Goal: Information Seeking & Learning: Learn about a topic

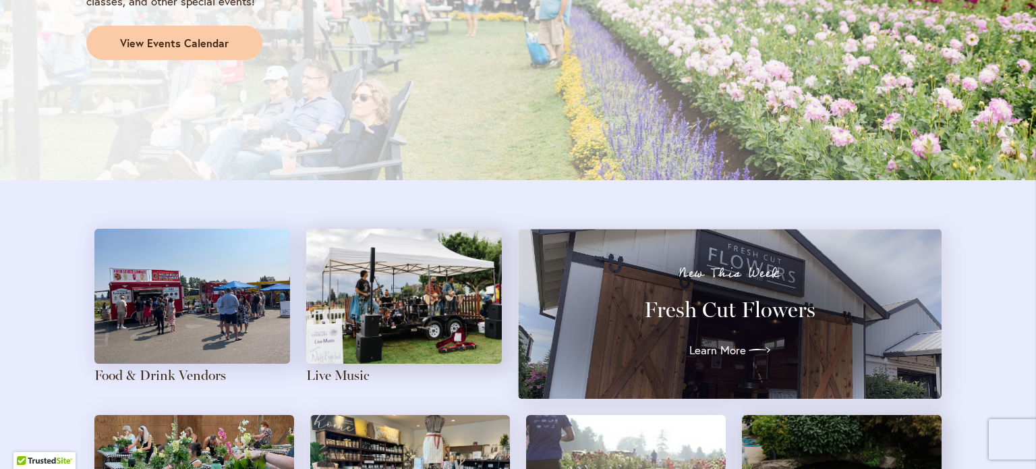
scroll to position [1296, 0]
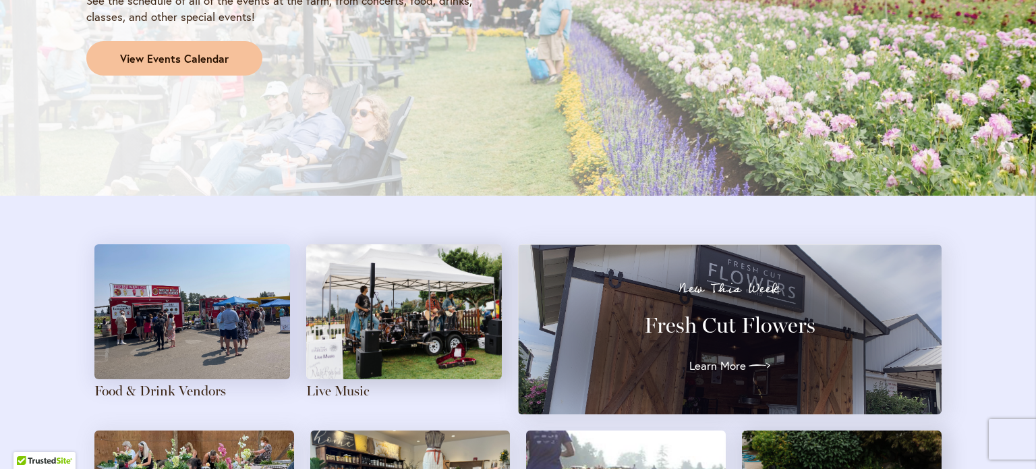
click at [191, 55] on span "View Events Calendar" at bounding box center [174, 59] width 109 height 16
click at [163, 65] on span "View Events Calendar" at bounding box center [174, 59] width 109 height 16
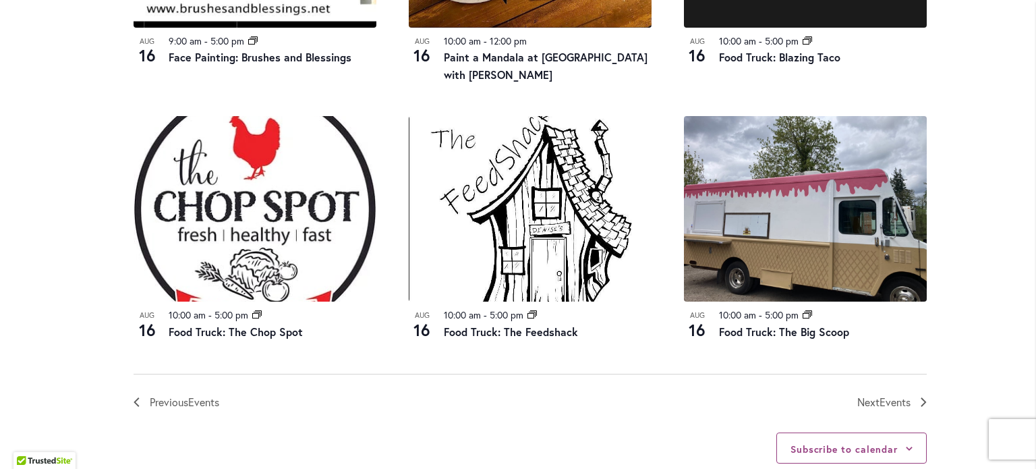
scroll to position [1447, 0]
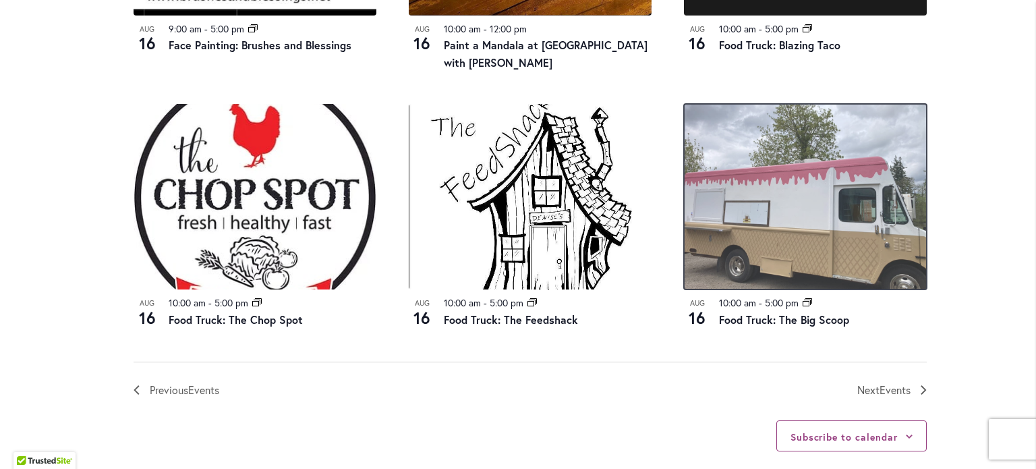
click at [777, 258] on img at bounding box center [805, 197] width 243 height 186
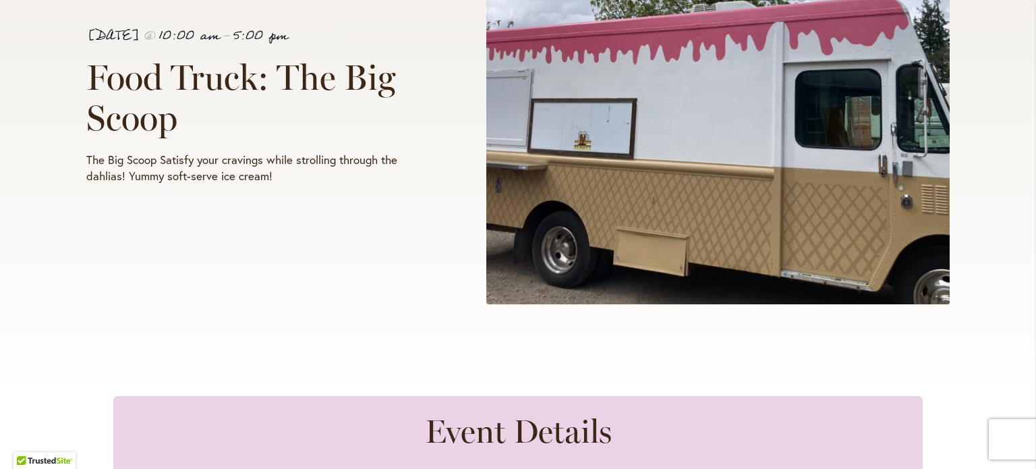
scroll to position [821, 0]
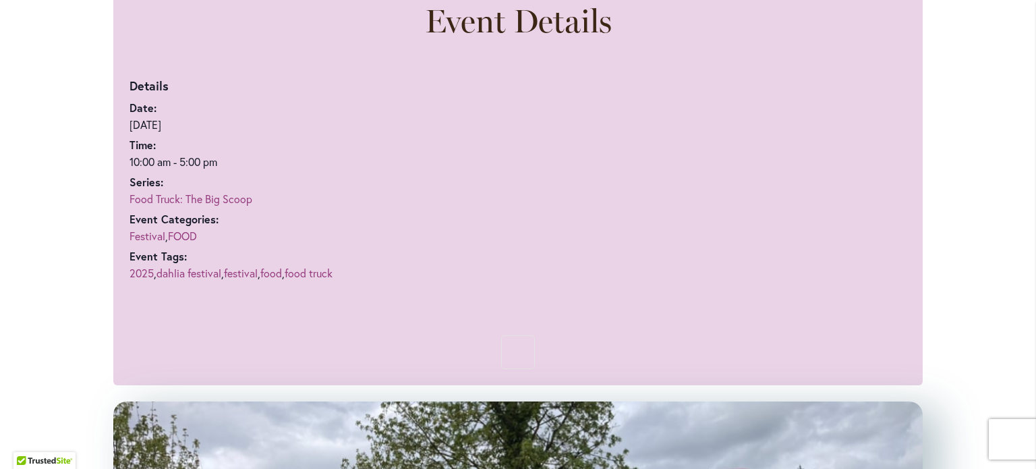
click at [235, 194] on link "Food Truck: The Big Scoop" at bounding box center [191, 199] width 123 height 14
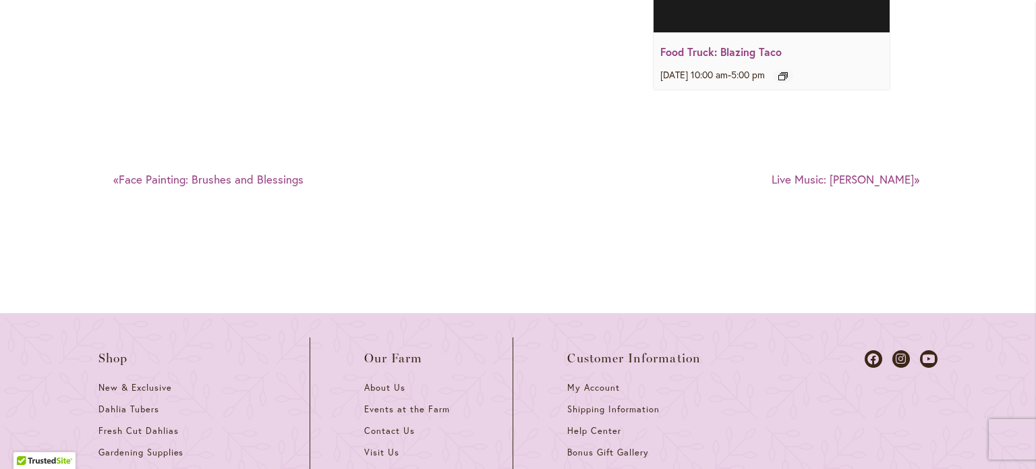
scroll to position [2168, 0]
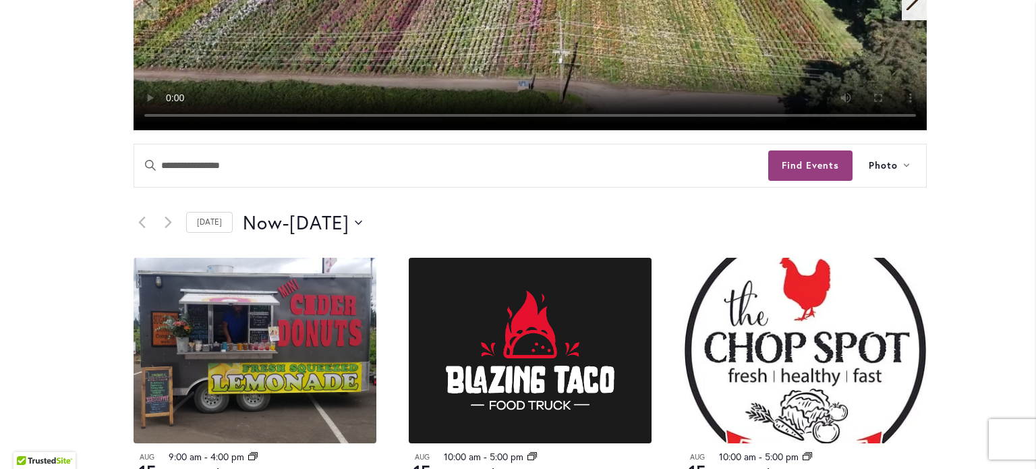
scroll to position [592, 0]
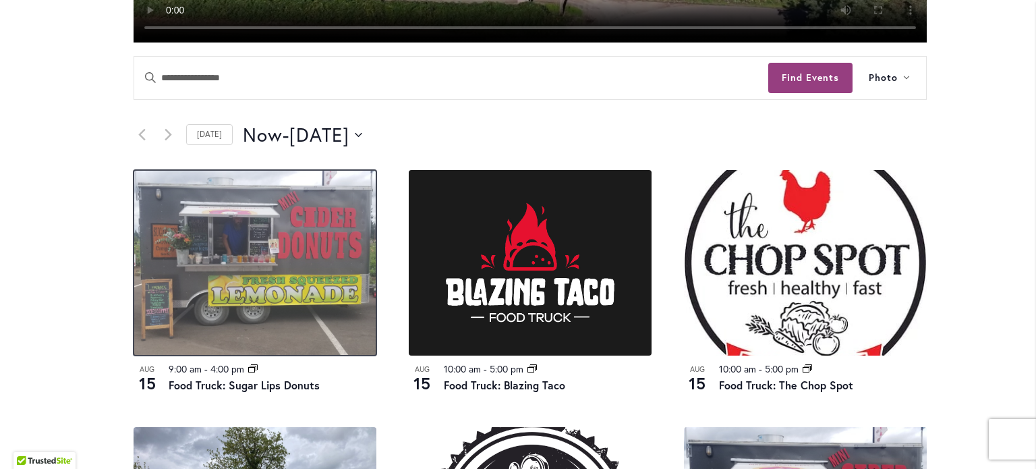
click at [337, 251] on img at bounding box center [255, 263] width 243 height 186
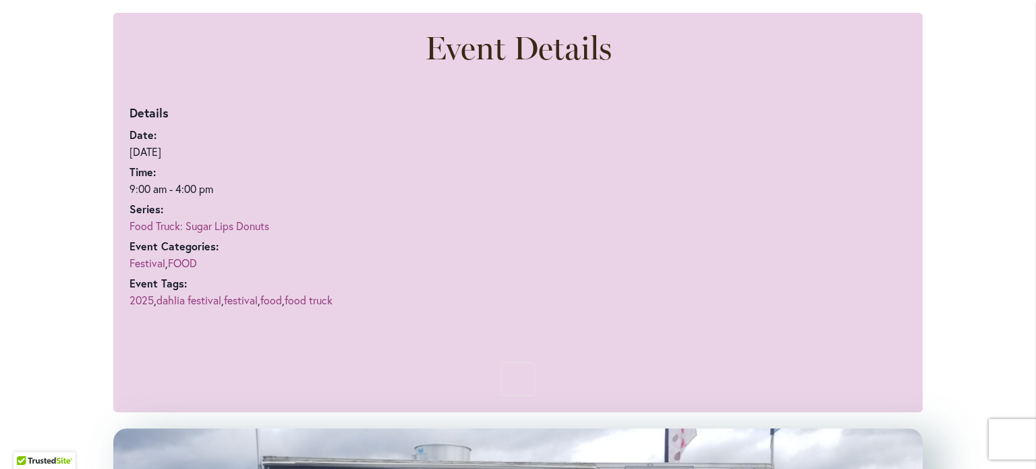
scroll to position [783, 0]
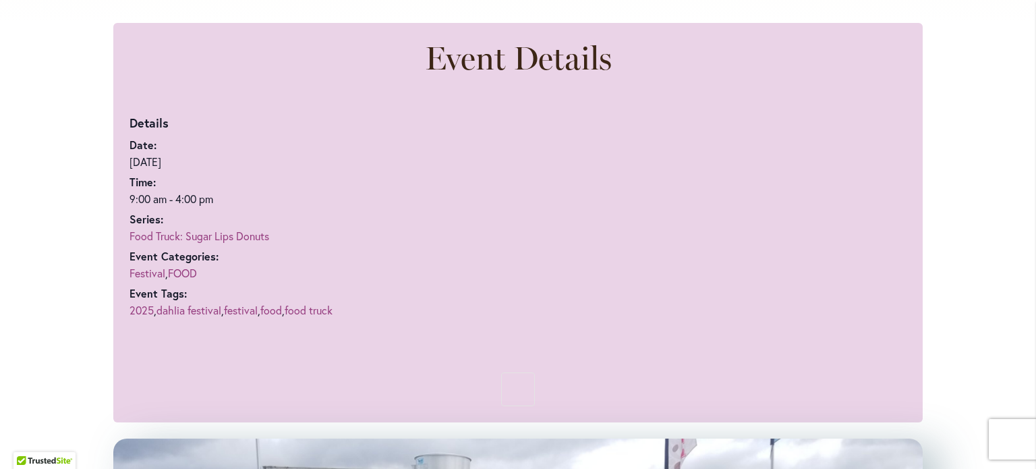
click at [265, 234] on link "Food Truck: Sugar Lips Donuts" at bounding box center [200, 236] width 140 height 14
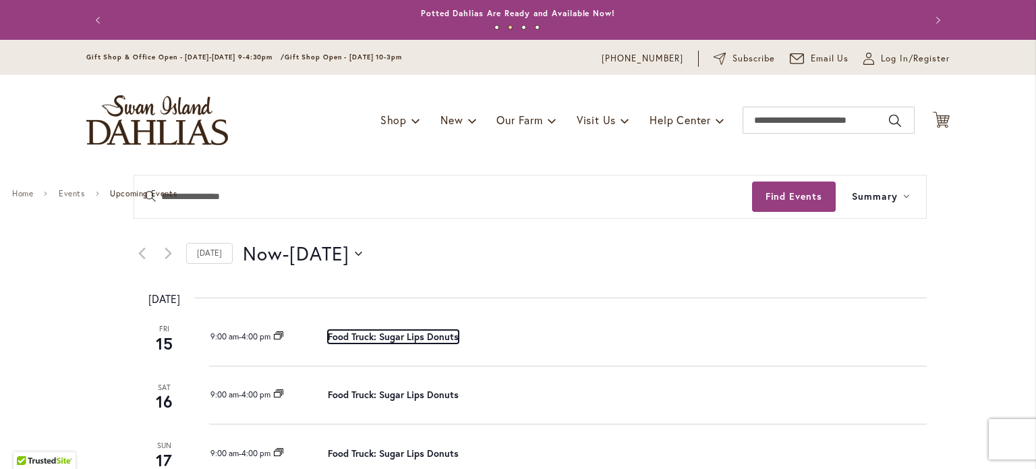
click at [440, 333] on link "Food Truck: Sugar Lips Donuts" at bounding box center [393, 336] width 131 height 13
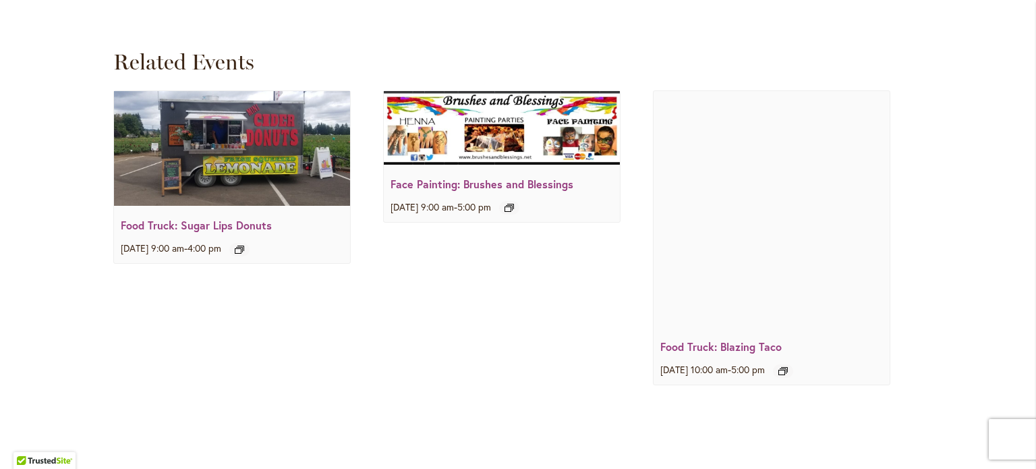
scroll to position [1779, 0]
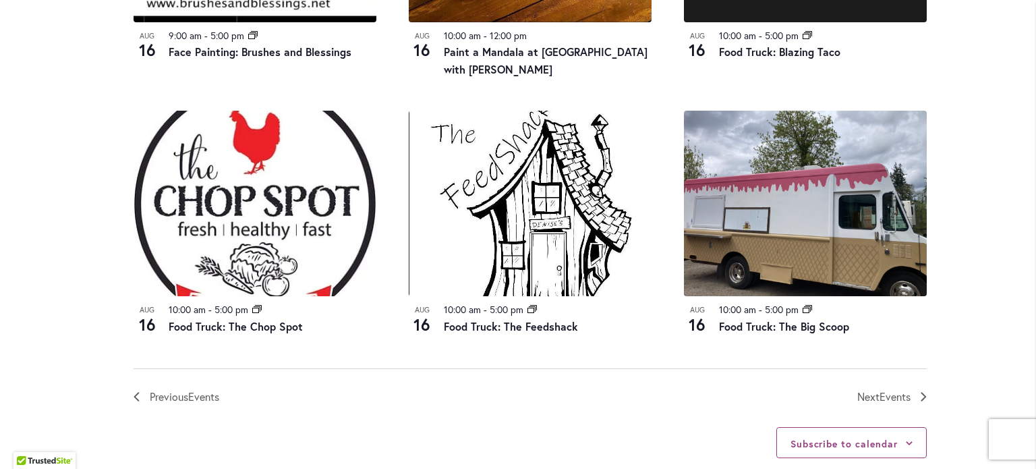
scroll to position [1516, 0]
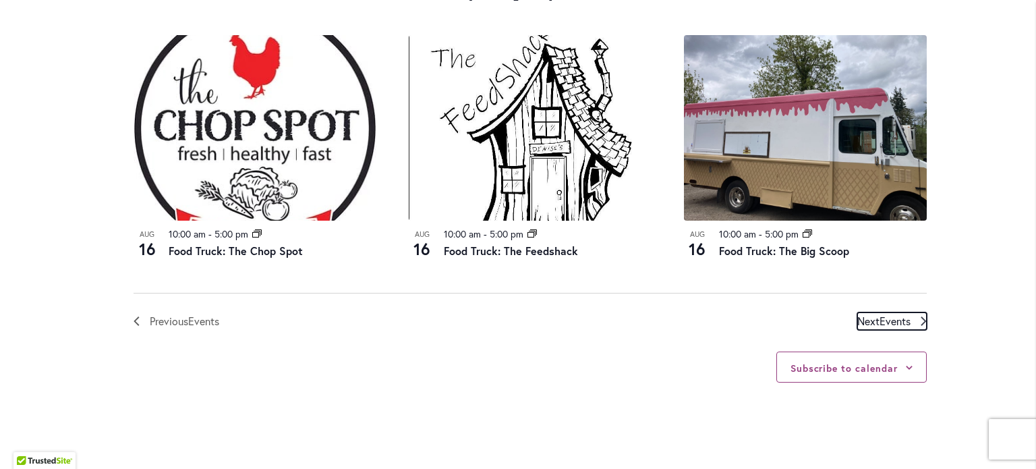
click at [895, 315] on span "Events" at bounding box center [895, 321] width 31 height 14
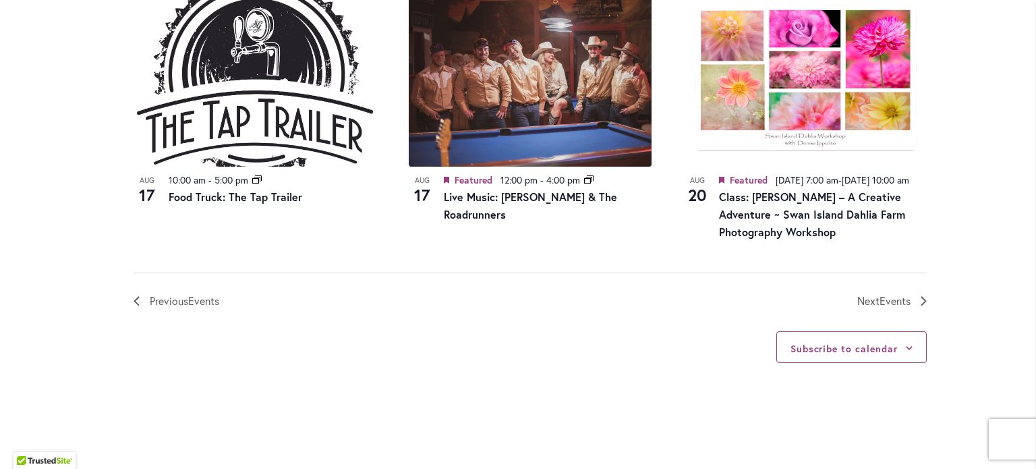
scroll to position [1680, 0]
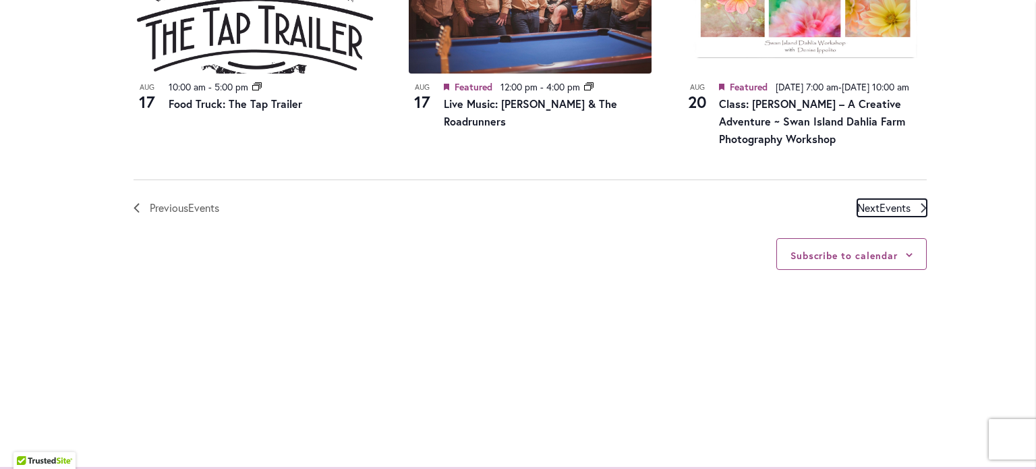
click at [892, 215] on span "Events" at bounding box center [895, 207] width 31 height 14
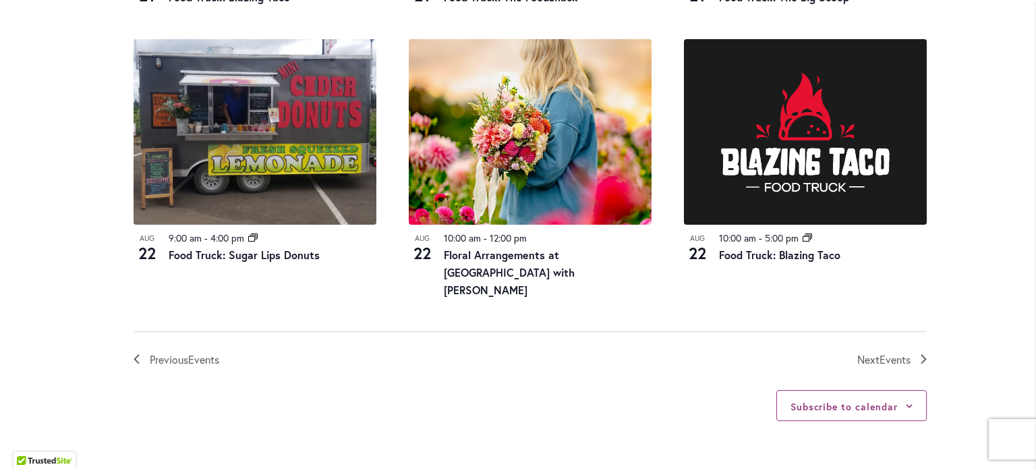
scroll to position [1540, 0]
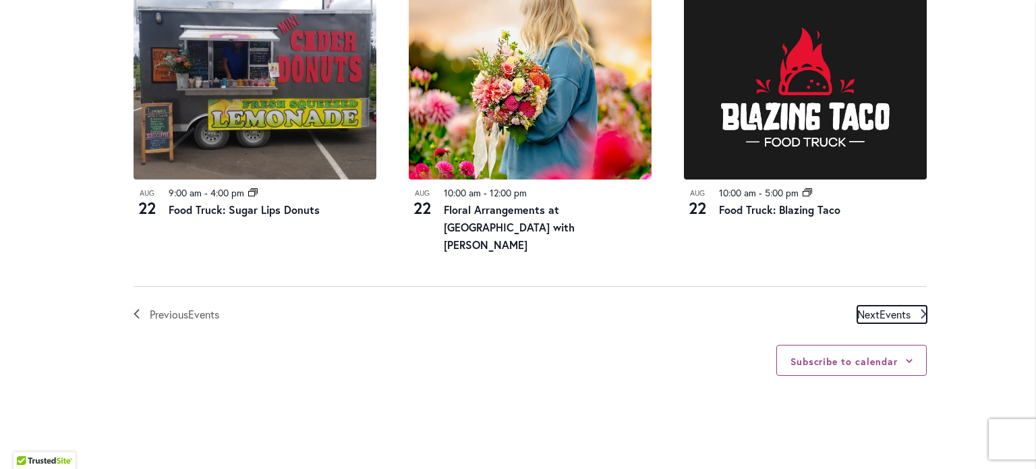
click at [869, 306] on span "Next Events" at bounding box center [884, 315] width 53 height 18
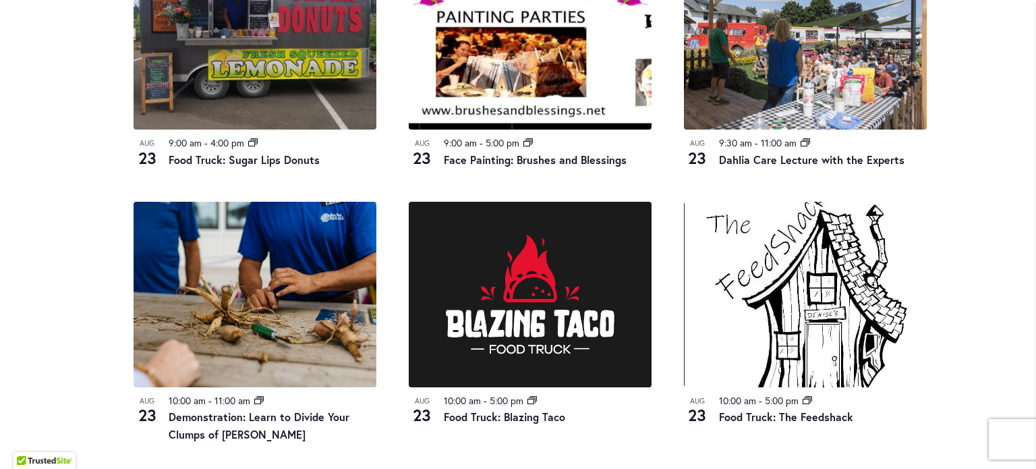
scroll to position [1486, 0]
